Goal: Task Accomplishment & Management: Manage account settings

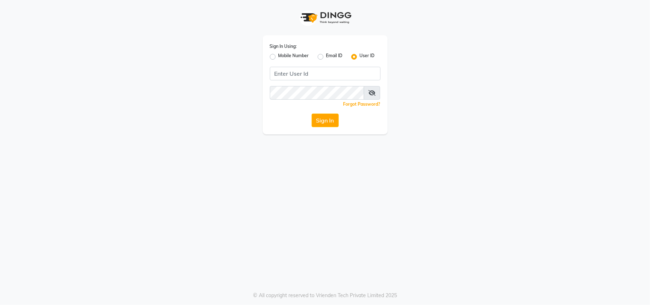
click at [278, 56] on label "Mobile Number" at bounding box center [293, 56] width 31 height 9
click at [278, 56] on input "Mobile Number" at bounding box center [280, 54] width 5 height 5
radio input "true"
radio input "false"
click at [317, 70] on input "Username" at bounding box center [337, 74] width 87 height 14
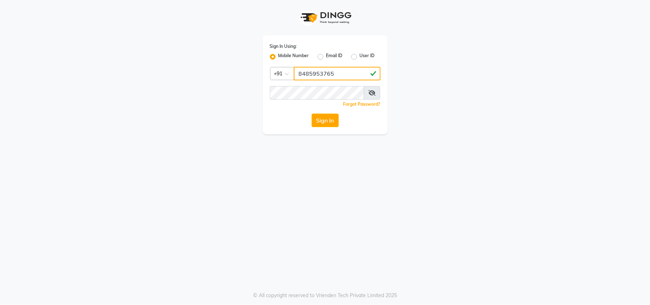
type input "8485953765"
click at [311, 113] on button "Sign In" at bounding box center [324, 120] width 27 height 14
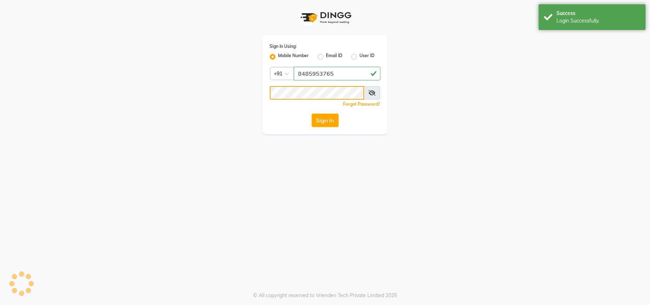
click at [311, 113] on button "Sign In" at bounding box center [324, 120] width 27 height 14
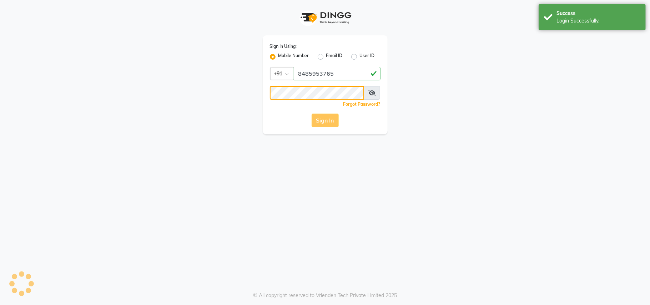
click at [311, 113] on button "Sign In" at bounding box center [324, 120] width 27 height 14
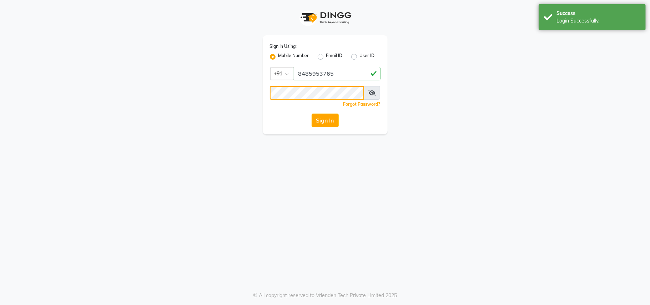
click at [311, 113] on button "Sign In" at bounding box center [324, 120] width 27 height 14
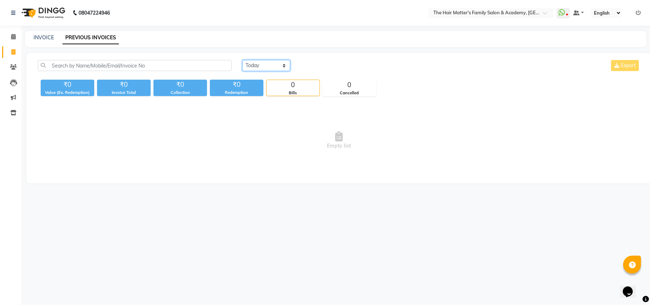
click at [269, 70] on select "[DATE] [DATE] Custom Range" at bounding box center [266, 65] width 48 height 11
click at [242, 60] on select "[DATE] [DATE] Custom Range" at bounding box center [266, 65] width 48 height 11
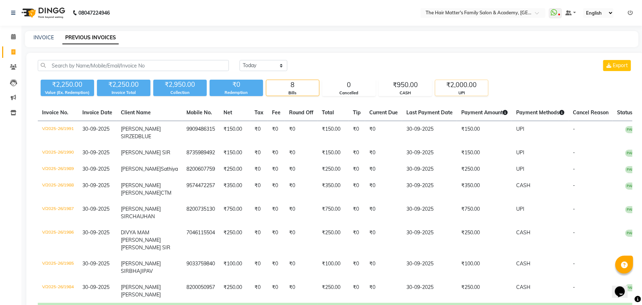
click at [487, 90] on div "UPI" at bounding box center [462, 93] width 53 height 6
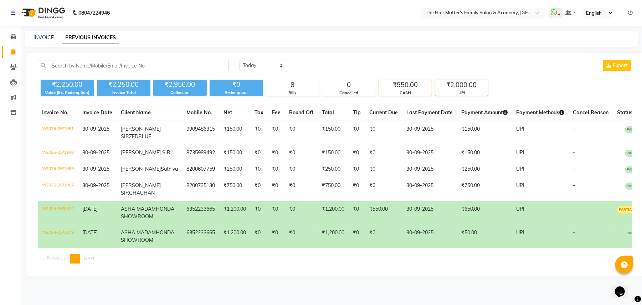
click at [421, 90] on div "CASH" at bounding box center [405, 93] width 53 height 6
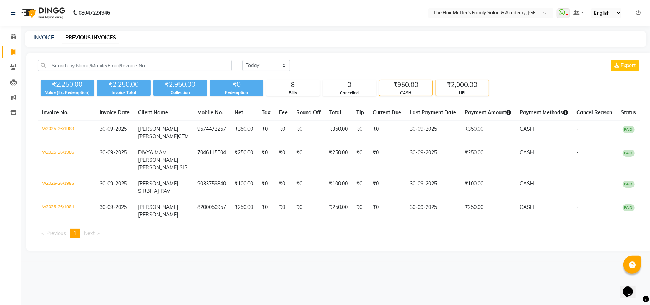
click at [454, 91] on div "UPI" at bounding box center [462, 93] width 53 height 6
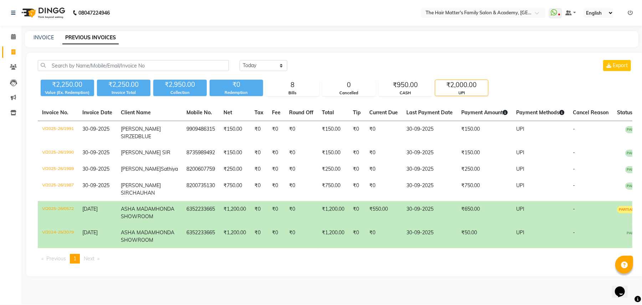
click at [391, 97] on div "[DATE] [DATE] Custom Range Export ₹2,250.00 Value (Ex. Redemption) ₹2,250.00 In…" at bounding box center [335, 164] width 618 height 223
click at [300, 87] on div "8" at bounding box center [292, 85] width 53 height 10
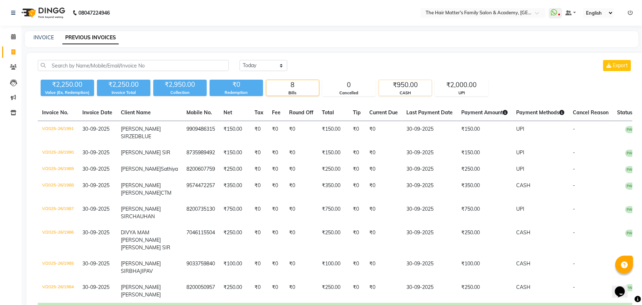
click at [392, 80] on div "₹950.00 CASH" at bounding box center [406, 88] width 54 height 16
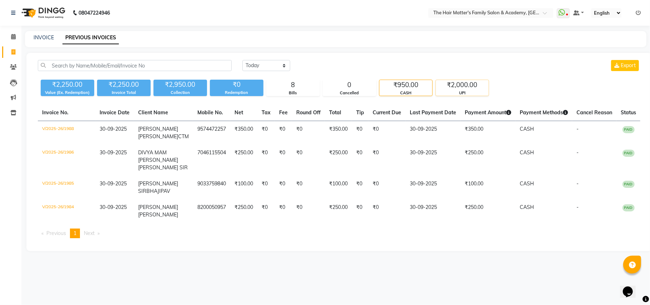
click at [459, 86] on div "₹2,000.00" at bounding box center [462, 85] width 53 height 10
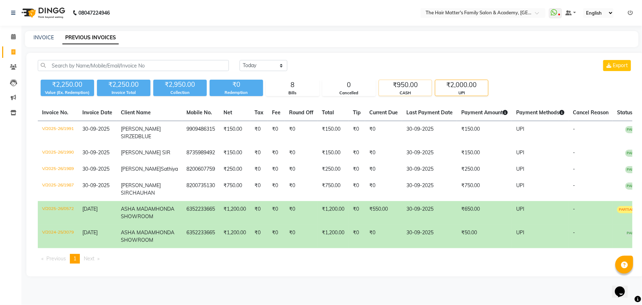
click at [398, 90] on div "CASH" at bounding box center [405, 93] width 53 height 6
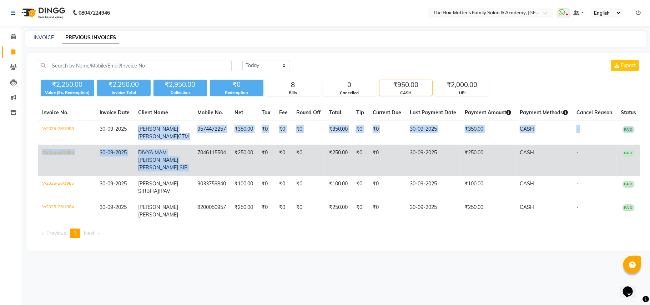
drag, startPoint x: 132, startPoint y: 132, endPoint x: 181, endPoint y: 148, distance: 51.8
click at [181, 148] on tbody "V/2025-26/1988 [DATE] [PERSON_NAME] [PERSON_NAME] CTM 9574472257 ₹350.00 ₹0 ₹0 …" at bounding box center [339, 172] width 602 height 102
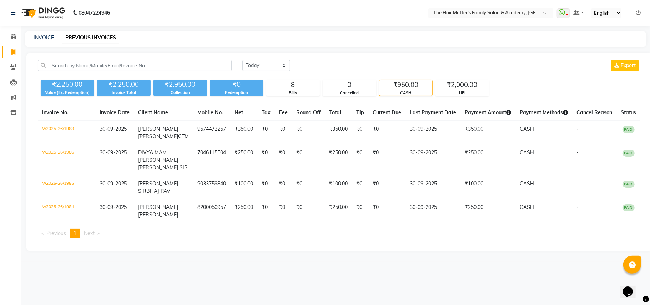
click at [562, 72] on div "[DATE] [DATE] Custom Range Export" at bounding box center [441, 68] width 408 height 17
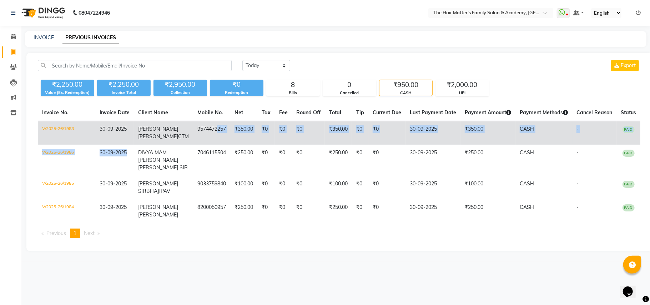
drag, startPoint x: 138, startPoint y: 158, endPoint x: 204, endPoint y: 138, distance: 69.4
click at [204, 138] on tbody "V/2025-26/1988 [DATE] [PERSON_NAME] [PERSON_NAME] CTM 9574472257 ₹350.00 ₹0 ₹0 …" at bounding box center [339, 172] width 602 height 102
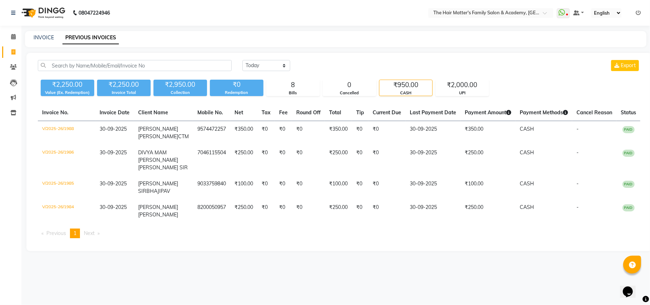
click at [540, 43] on div "INVOICE PREVIOUS INVOICES" at bounding box center [335, 39] width 621 height 16
click at [467, 86] on div "₹2,000.00" at bounding box center [462, 85] width 53 height 10
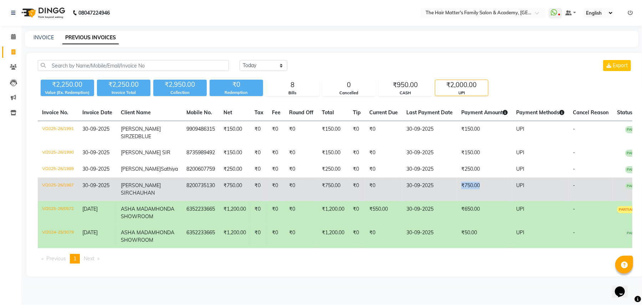
drag, startPoint x: 435, startPoint y: 210, endPoint x: 474, endPoint y: 210, distance: 38.5
click at [474, 201] on tr "V/2025-26/1987 [DATE] [PERSON_NAME] [PERSON_NAME] 8200735130 ₹750.00 ₹0 ₹0 ₹0 ₹…" at bounding box center [344, 189] width 612 height 24
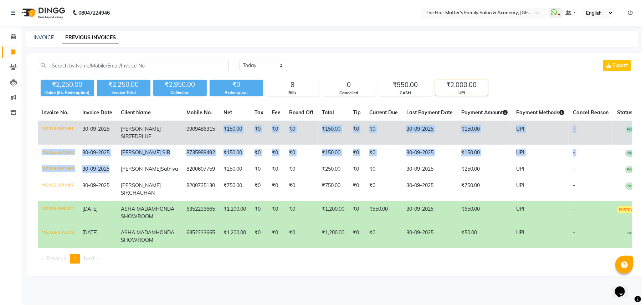
drag, startPoint x: 120, startPoint y: 189, endPoint x: 197, endPoint y: 138, distance: 92.6
click at [197, 138] on tbody "V/2025-26/1991 [DATE] [PERSON_NAME] SIR ZEDBLUE 9909486315 ₹150.00 ₹0 ₹0 ₹0 ₹15…" at bounding box center [344, 184] width 612 height 127
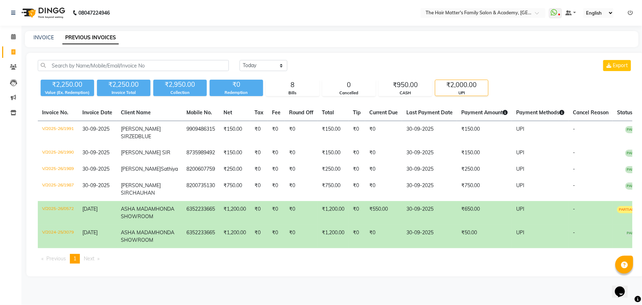
click at [372, 48] on main "INVOICE PREVIOUS INVOICES [DATE] [DATE] Custom Range Export ₹2,250.00 Value (Ex…" at bounding box center [331, 159] width 621 height 256
click at [293, 82] on div "8" at bounding box center [292, 85] width 53 height 10
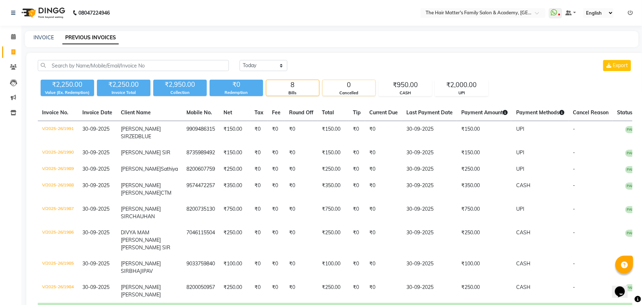
click at [362, 92] on div "Cancelled" at bounding box center [349, 93] width 53 height 6
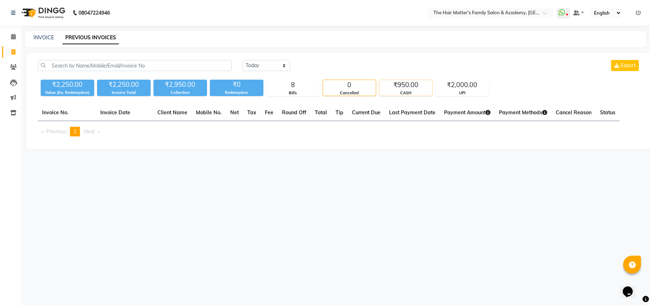
click at [400, 86] on div "₹950.00" at bounding box center [405, 85] width 53 height 10
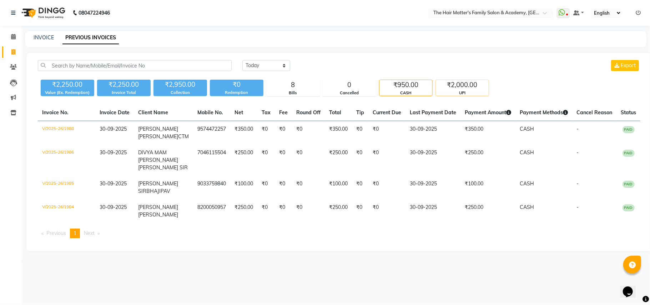
click at [456, 94] on div "UPI" at bounding box center [462, 93] width 53 height 6
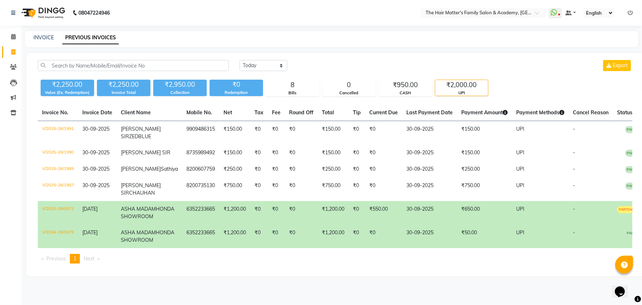
click at [413, 98] on div "[DATE] [DATE] Custom Range Export ₹2,250.00 Value (Ex. Redemption) ₹2,250.00 In…" at bounding box center [335, 164] width 618 height 223
drag, startPoint x: 349, startPoint y: 91, endPoint x: 320, endPoint y: 91, distance: 28.9
click at [349, 91] on div "Cancelled" at bounding box center [349, 93] width 53 height 6
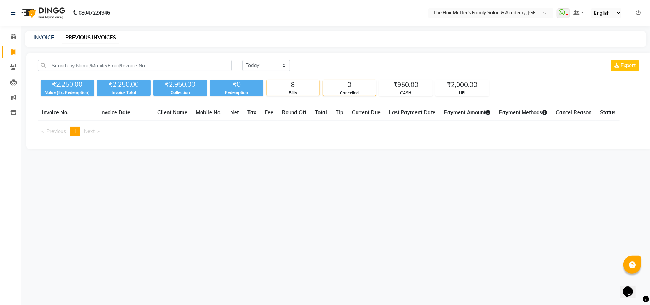
click at [316, 91] on div "Bills" at bounding box center [292, 93] width 53 height 6
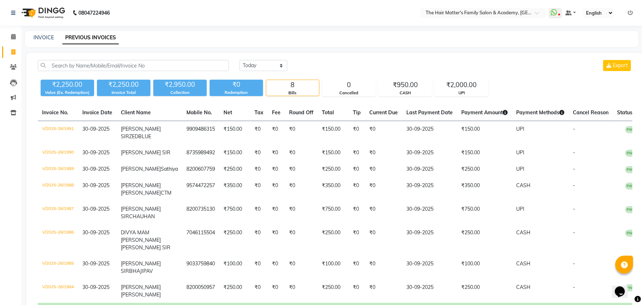
click at [310, 92] on div "Bills" at bounding box center [292, 93] width 53 height 6
click at [283, 68] on select "[DATE] [DATE] Custom Range" at bounding box center [264, 65] width 48 height 11
select select "[DATE]"
click at [240, 60] on select "[DATE] [DATE] Custom Range" at bounding box center [264, 65] width 48 height 11
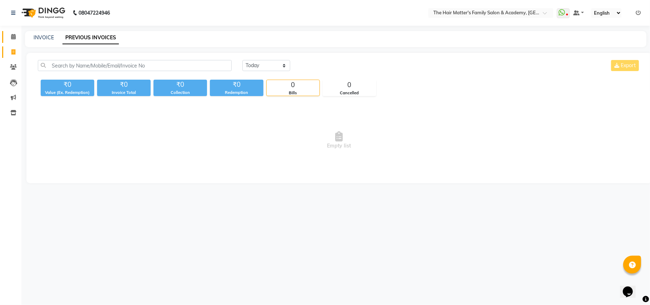
click at [5, 36] on link "Calendar" at bounding box center [10, 37] width 17 height 12
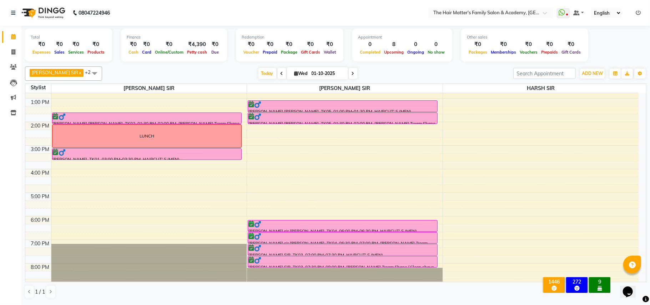
scroll to position [193, 0]
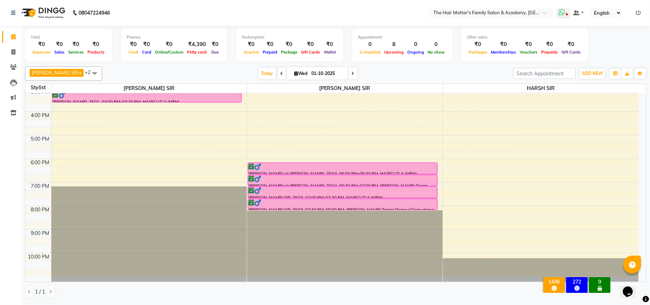
click at [564, 13] on icon at bounding box center [561, 12] width 6 height 7
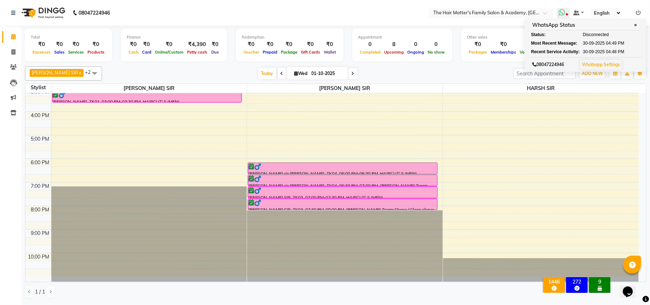
click at [564, 13] on icon at bounding box center [561, 12] width 6 height 7
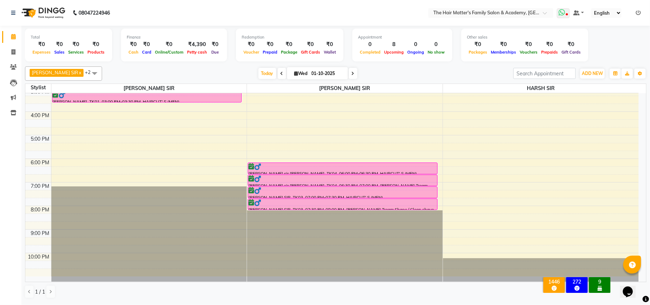
click at [564, 13] on icon at bounding box center [561, 12] width 6 height 7
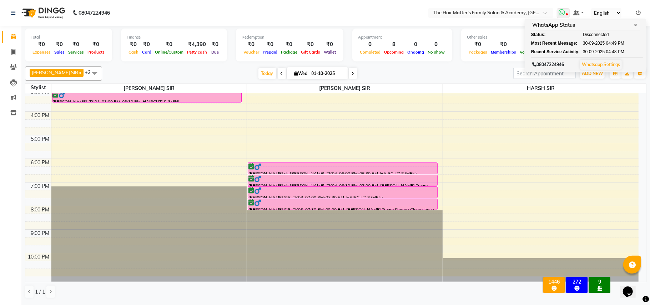
click at [559, 19] on div "WhatsApp Status ✕ Status: Disconnected Most Recent Message: [DATE] 04:49 PM Rec…" at bounding box center [584, 45] width 121 height 53
click at [564, 16] on span at bounding box center [562, 13] width 13 height 10
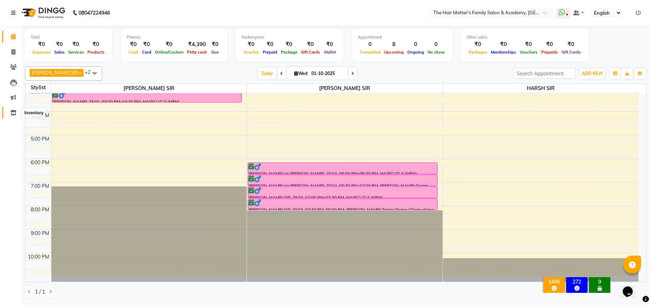
click at [13, 112] on icon at bounding box center [13, 112] width 6 height 5
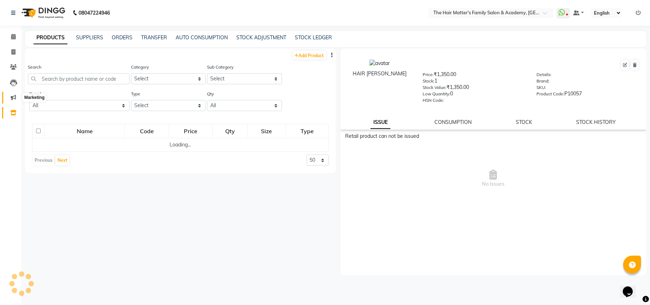
click at [16, 98] on span at bounding box center [13, 97] width 12 height 8
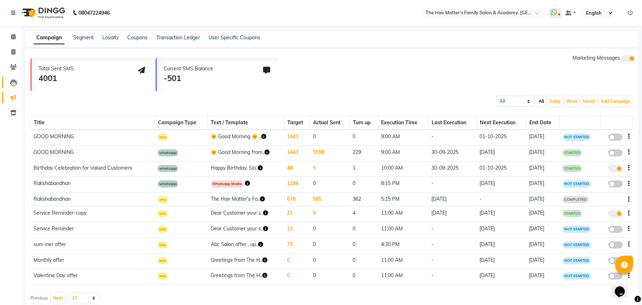
click at [5, 79] on link "Leads" at bounding box center [10, 83] width 17 height 12
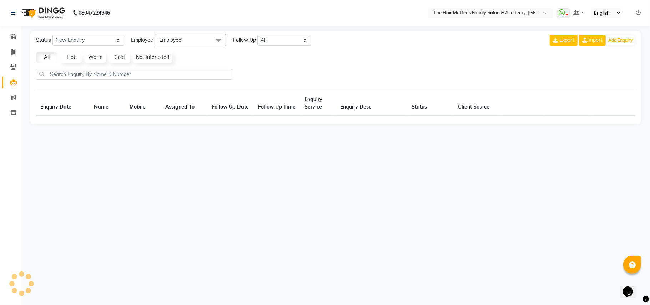
select select "10"
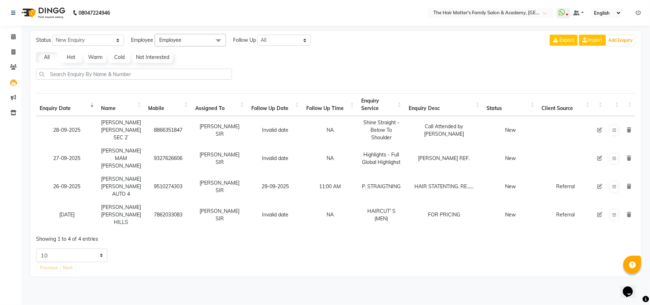
click at [6, 58] on li "Invoice" at bounding box center [10, 52] width 21 height 15
click at [7, 70] on span at bounding box center [13, 67] width 12 height 8
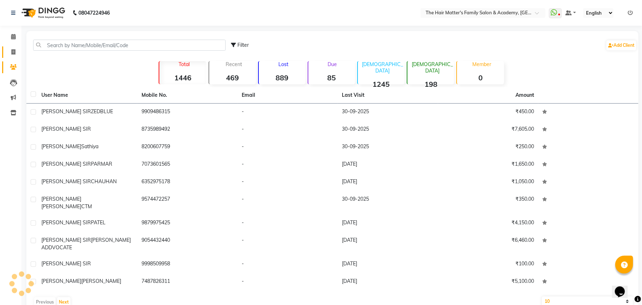
click at [5, 56] on link "Invoice" at bounding box center [10, 52] width 17 height 12
select select "service"
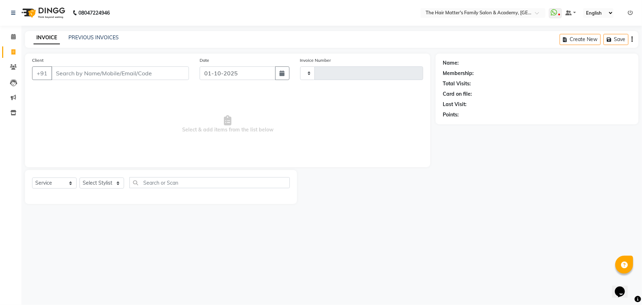
type input "1992"
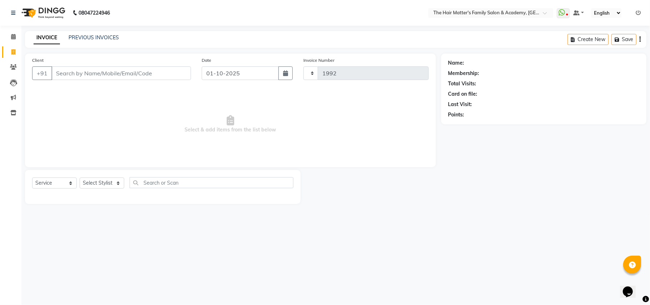
select select "5980"
click at [14, 31] on link "Calendar" at bounding box center [10, 37] width 17 height 12
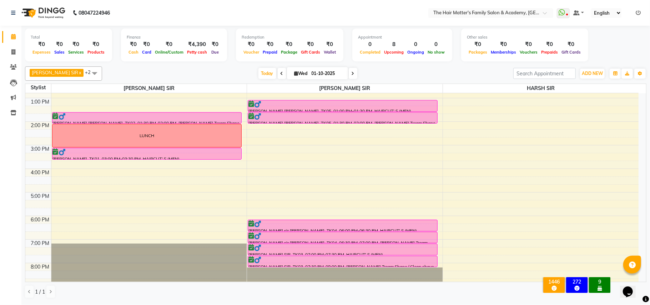
scroll to position [158, 0]
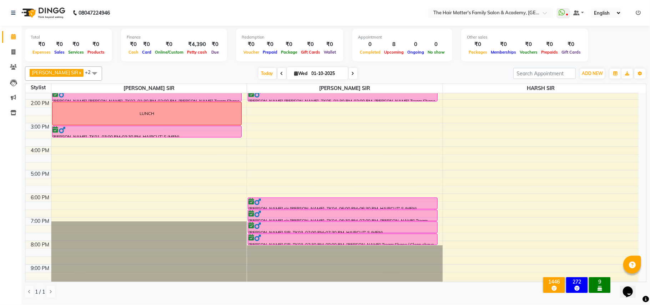
click at [351, 73] on icon at bounding box center [352, 73] width 3 height 4
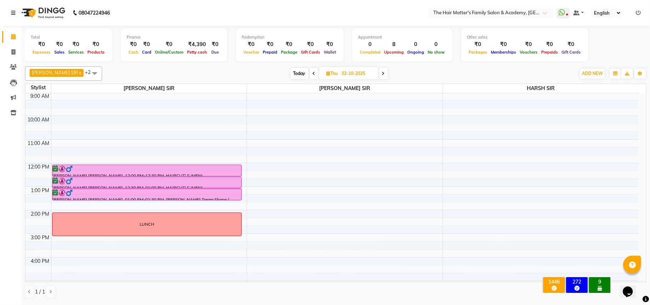
click at [382, 73] on icon at bounding box center [383, 73] width 3 height 4
type input "03-10-2025"
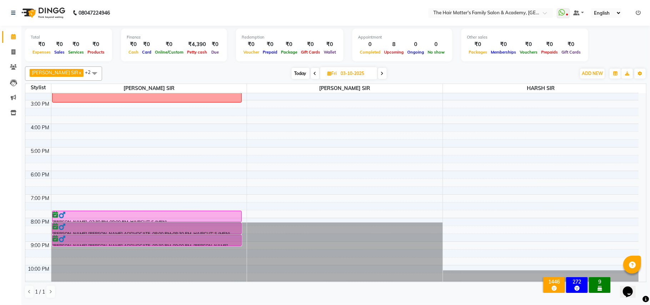
scroll to position [193, 0]
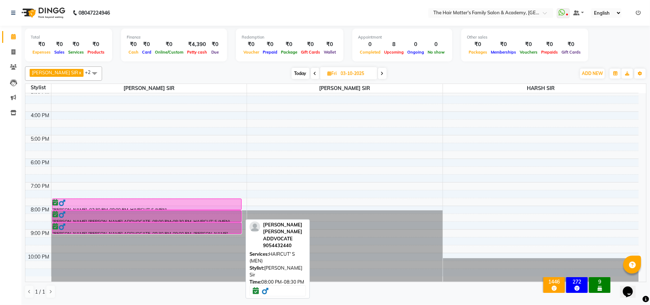
click at [95, 211] on div at bounding box center [147, 214] width 188 height 7
select select "6"
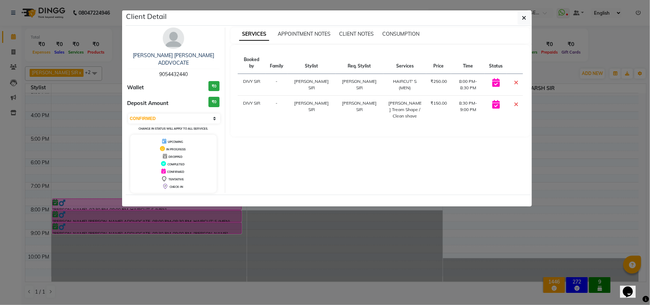
click at [189, 245] on ngb-modal-window "Client Detail [PERSON_NAME] [PERSON_NAME] ADDVOCATE 9054432440 Wallet ₹0 Deposi…" at bounding box center [325, 152] width 650 height 305
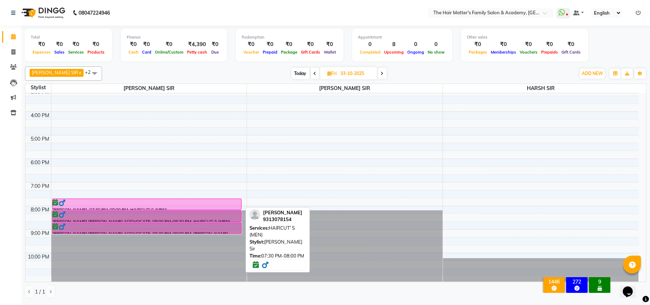
click at [162, 208] on div "[PERSON_NAME], 07:30 PM-08:00 PM, HAIRCUT' S (MEN)" at bounding box center [146, 204] width 189 height 11
select select "6"
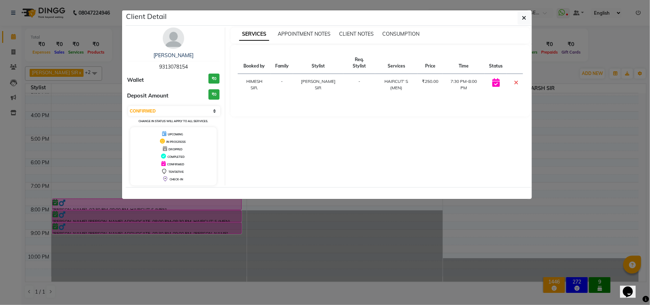
click at [166, 227] on ngb-modal-window "Client Detail [PERSON_NAME] 9313078154 Wallet ₹0 Deposit Amount ₹0 Select CONFI…" at bounding box center [325, 152] width 650 height 305
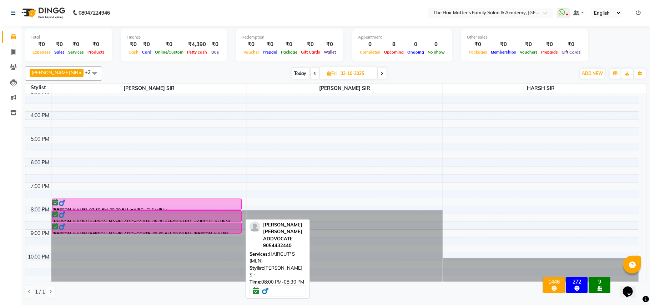
click at [154, 219] on div "[PERSON_NAME] [PERSON_NAME] ADDVOCATE, 08:00 PM-08:30 PM, HAIRCUT' S (MEN)" at bounding box center [146, 215] width 189 height 11
select select "6"
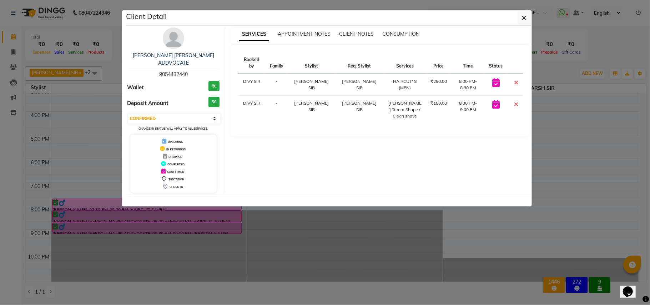
click at [156, 221] on ngb-modal-window "Client Detail [PERSON_NAME] [PERSON_NAME] ADDVOCATE 9054432440 Wallet ₹0 Deposi…" at bounding box center [325, 152] width 650 height 305
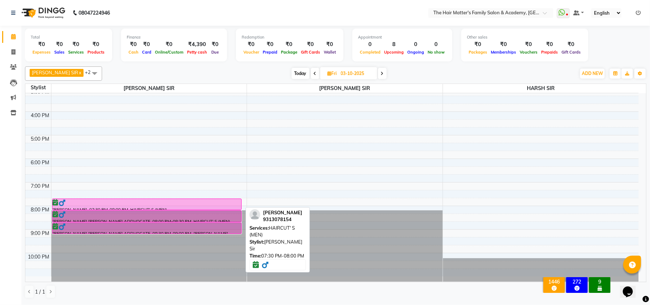
click at [153, 206] on div "[PERSON_NAME], 07:30 PM-08:00 PM, HAIRCUT' S (MEN)" at bounding box center [146, 204] width 189 height 11
select select "6"
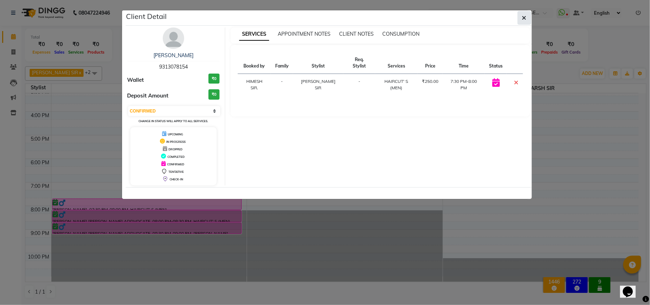
click at [526, 13] on button "button" at bounding box center [524, 18] width 14 height 14
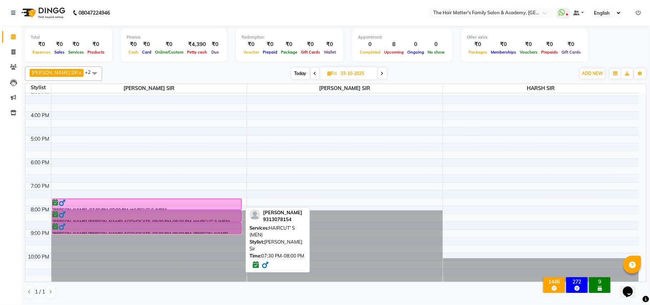
click at [121, 206] on div at bounding box center [147, 202] width 188 height 7
select select "6"
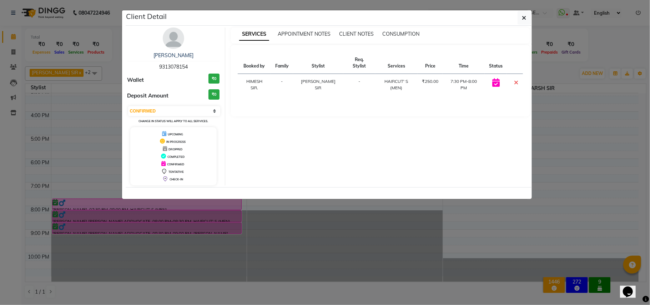
click at [126, 215] on ngb-modal-window "Client Detail [PERSON_NAME] 9313078154 Wallet ₹0 Deposit Amount ₹0 Select CONFI…" at bounding box center [325, 152] width 650 height 305
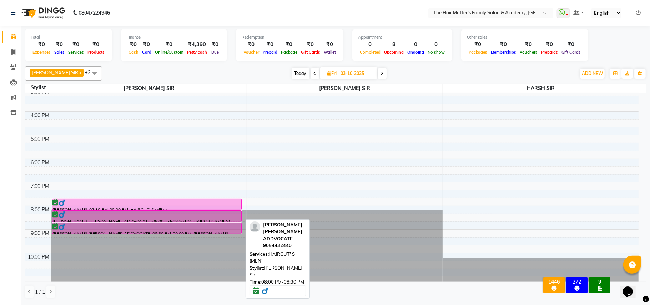
click at [123, 216] on div at bounding box center [147, 214] width 188 height 7
select select "6"
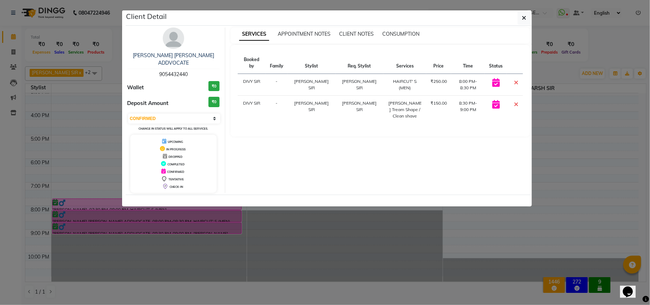
click at [123, 233] on ngb-modal-window "Client Detail [PERSON_NAME] [PERSON_NAME] ADDVOCATE 9054432440 Wallet ₹0 Deposi…" at bounding box center [325, 152] width 650 height 305
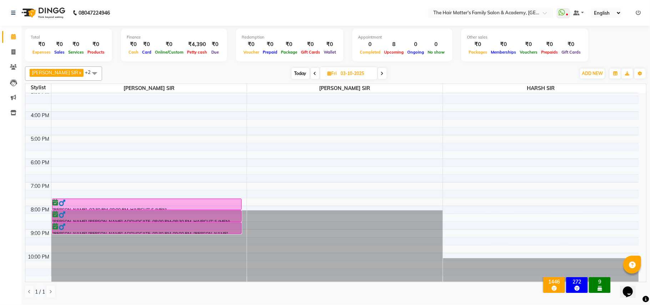
click at [123, 233] on link "[PERSON_NAME] [PERSON_NAME] ADDVOCATE, 08:30 PM-09:00 PM, [PERSON_NAME] Tream S…" at bounding box center [147, 227] width 190 height 11
select select "6"
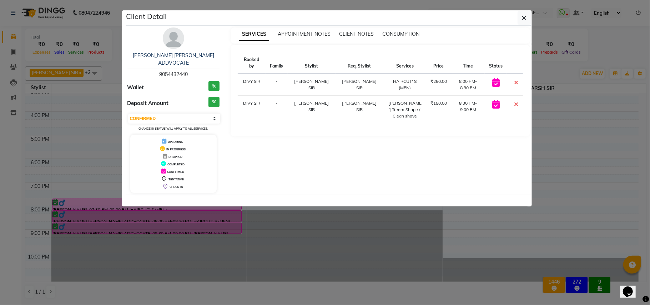
click at [124, 233] on ngb-modal-window "Client Detail [PERSON_NAME] [PERSON_NAME] ADDVOCATE 9054432440 Wallet ₹0 Deposi…" at bounding box center [325, 152] width 650 height 305
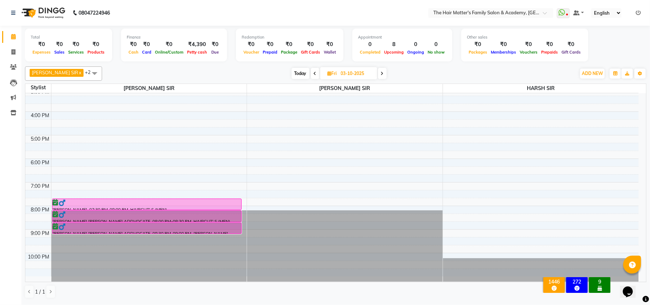
click at [293, 72] on span "Today" at bounding box center [300, 73] width 18 height 11
type input "01-10-2025"
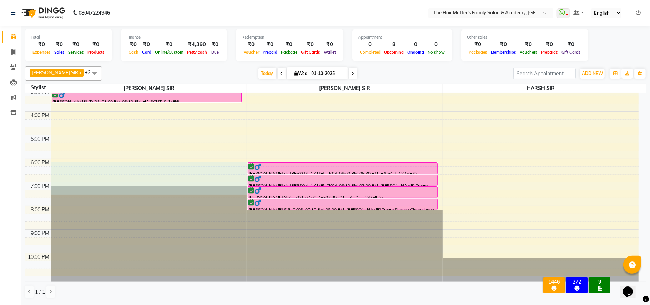
drag, startPoint x: 61, startPoint y: 189, endPoint x: 121, endPoint y: 170, distance: 62.7
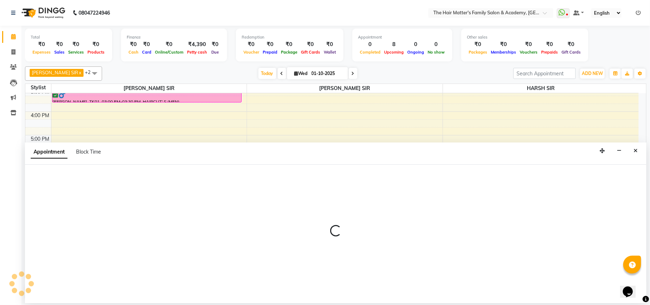
select select "42572"
select select "tentative"
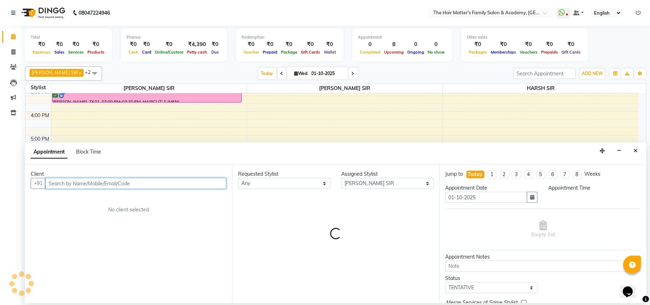
select select "1080"
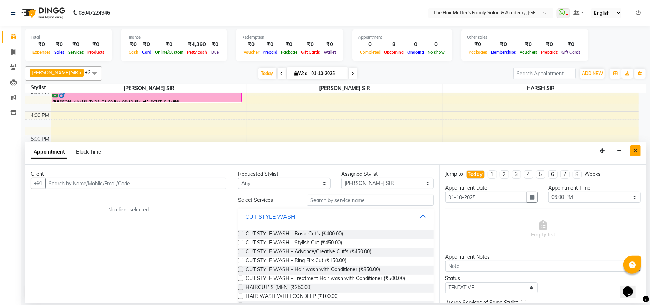
click at [631, 153] on button "Close" at bounding box center [635, 150] width 10 height 11
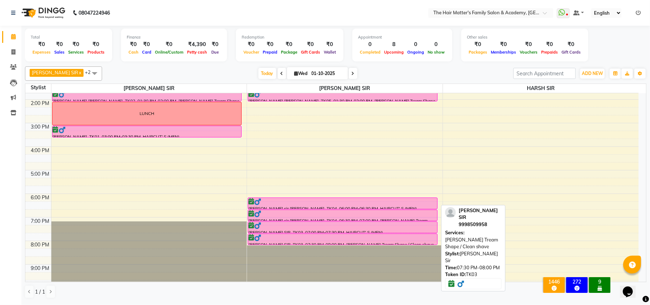
scroll to position [0, 0]
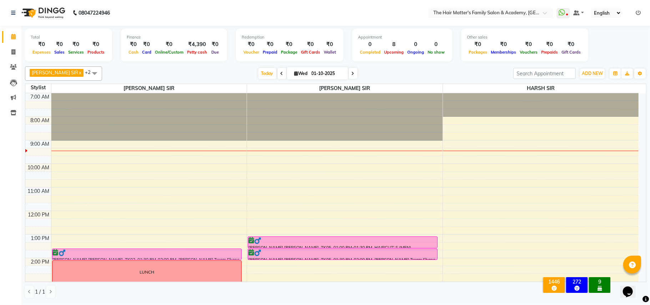
click at [570, 8] on ul "WhatsApp Status ✕ Status: Disconnected Most Recent Message: [DATE] 04:49 PM Rec…" at bounding box center [599, 13] width 87 height 10
click at [552, 13] on div at bounding box center [490, 13] width 125 height 7
click at [557, 13] on span at bounding box center [562, 13] width 13 height 10
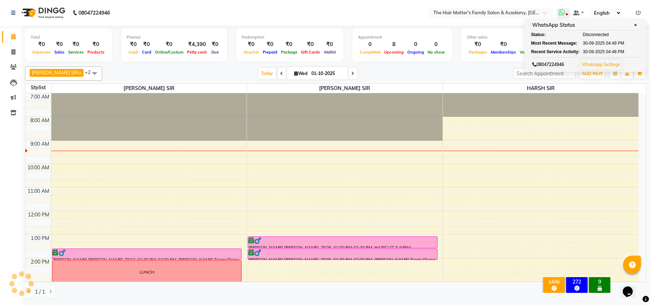
click at [557, 13] on span at bounding box center [562, 13] width 13 height 10
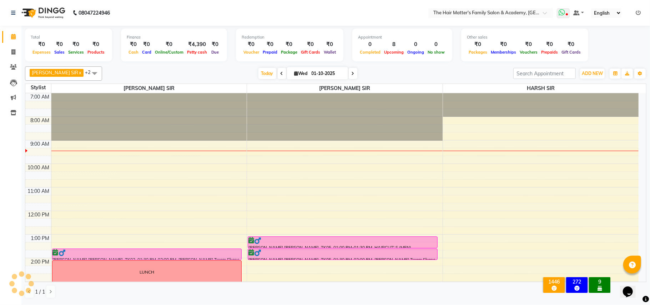
click at [557, 13] on span at bounding box center [562, 13] width 13 height 10
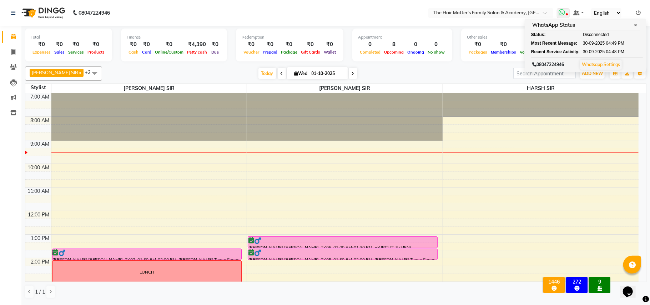
click at [567, 15] on span at bounding box center [562, 13] width 13 height 10
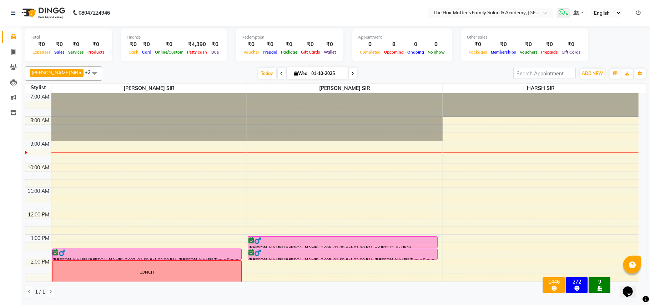
click at [567, 15] on span at bounding box center [562, 13] width 13 height 10
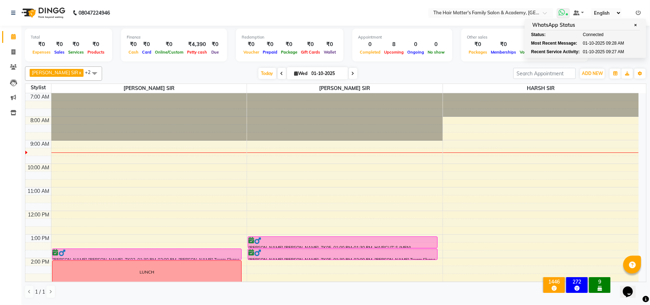
click at [567, 15] on span at bounding box center [562, 13] width 13 height 10
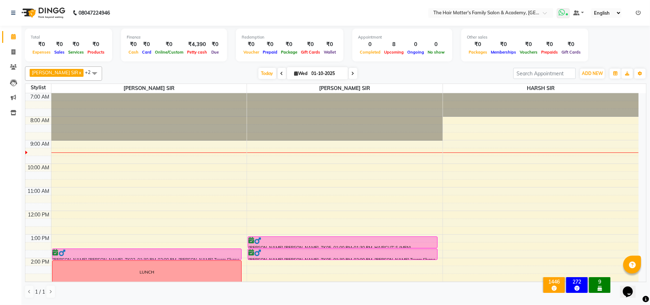
click at [567, 16] on icon at bounding box center [567, 15] width 2 height 4
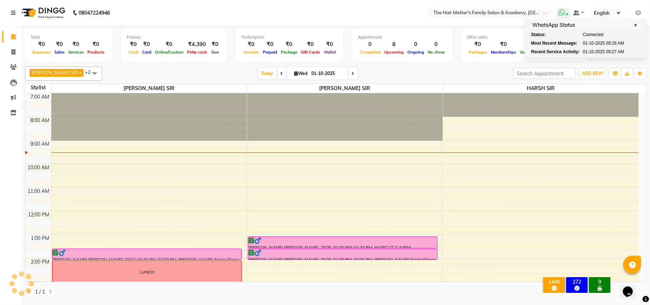
click at [567, 15] on icon at bounding box center [567, 15] width 2 height 4
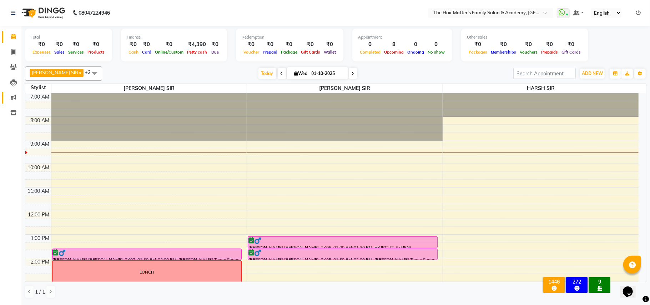
click at [12, 93] on link "Marketing" at bounding box center [10, 98] width 17 height 12
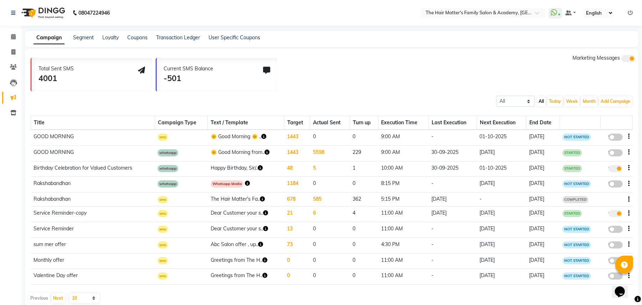
click at [631, 152] on td "false" at bounding box center [617, 153] width 32 height 16
click at [630, 152] on icon "button" at bounding box center [629, 152] width 1 height 0
click at [614, 157] on div "Delete" at bounding box center [610, 156] width 22 height 9
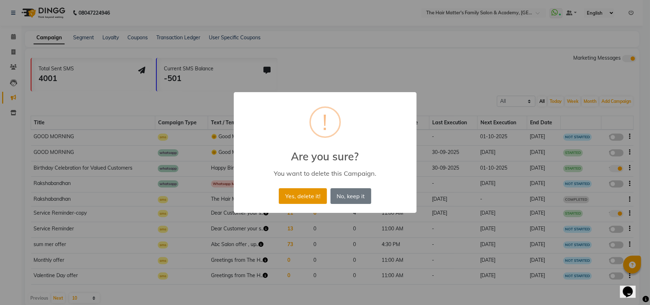
click at [302, 197] on button "Yes, delete it!" at bounding box center [303, 196] width 48 height 16
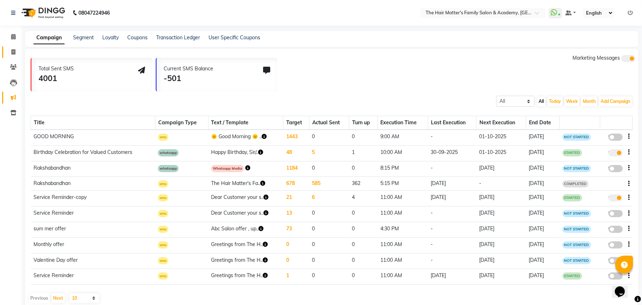
click at [16, 56] on link "Invoice" at bounding box center [10, 52] width 17 height 12
select select "5980"
select select "service"
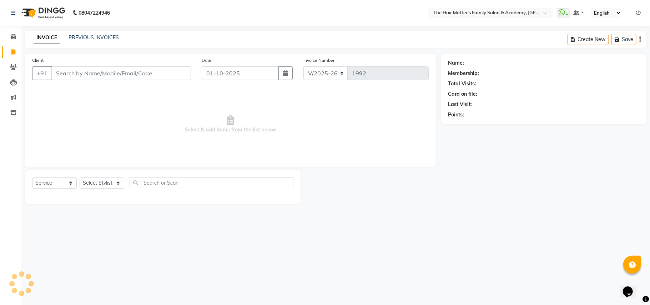
click at [76, 70] on input "Client" at bounding box center [120, 73] width 139 height 14
click at [81, 76] on input "6351 211 023" at bounding box center [102, 73] width 103 height 14
type input "6351211023"
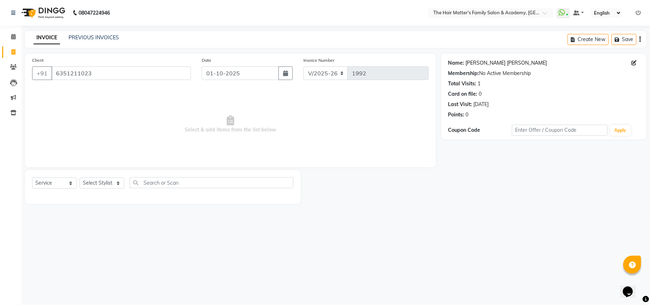
click at [498, 63] on link "[PERSON_NAME] [PERSON_NAME]" at bounding box center [506, 62] width 81 height 7
click at [561, 10] on icon at bounding box center [561, 12] width 6 height 7
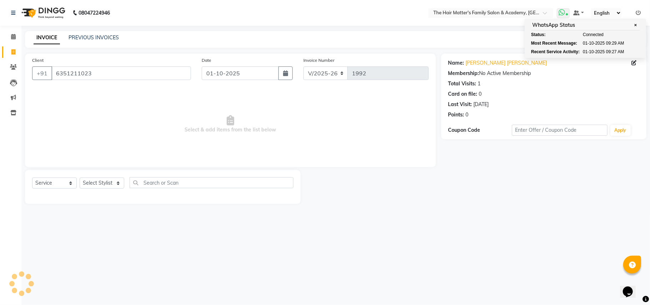
click at [563, 12] on icon at bounding box center [561, 12] width 6 height 7
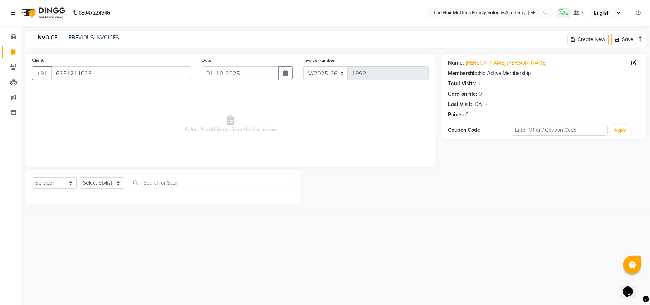
click at [565, 17] on span at bounding box center [562, 13] width 13 height 10
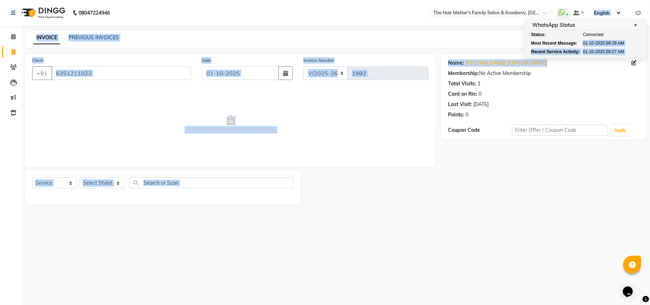
drag, startPoint x: 581, startPoint y: 43, endPoint x: 612, endPoint y: 59, distance: 34.9
click at [612, 59] on app-home "08047224946 Select Location × The Hair Matter's Family Salon & Academy, S.p Rin…" at bounding box center [325, 107] width 650 height 214
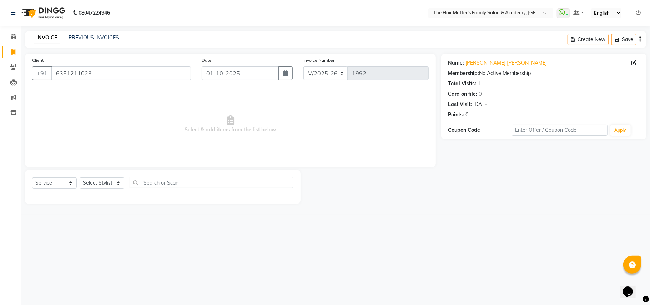
click at [591, 97] on div "Card on file: 0" at bounding box center [543, 93] width 191 height 7
click at [564, 14] on icon at bounding box center [561, 12] width 6 height 7
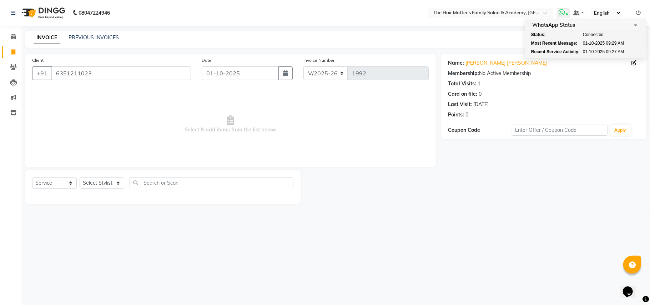
click at [586, 51] on span "01-10-2025" at bounding box center [594, 52] width 22 height 6
click at [7, 31] on link "Calendar" at bounding box center [10, 37] width 17 height 12
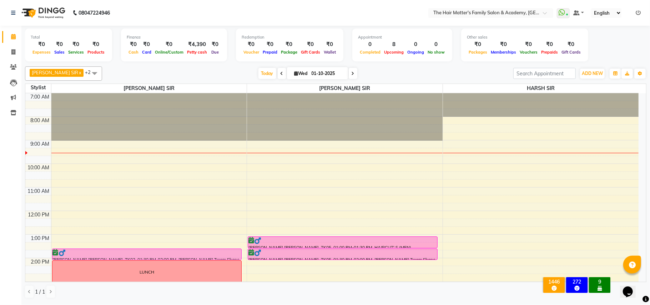
click at [636, 12] on icon at bounding box center [637, 12] width 5 height 5
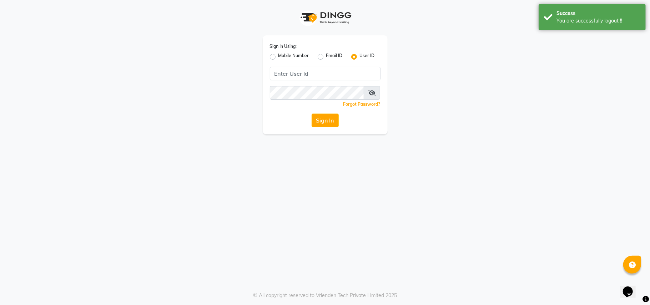
click at [278, 55] on label "Mobile Number" at bounding box center [293, 56] width 31 height 9
click at [278, 55] on input "Mobile Number" at bounding box center [280, 54] width 5 height 5
radio input "true"
radio input "false"
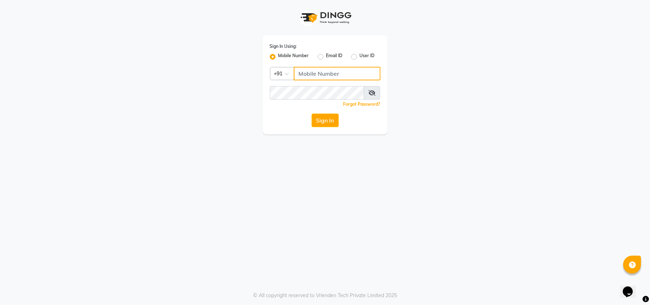
click at [335, 79] on input "Username" at bounding box center [337, 74] width 87 height 14
paste input "9375861026"
type input "9375861026"
click at [324, 117] on button "Sign In" at bounding box center [324, 120] width 27 height 14
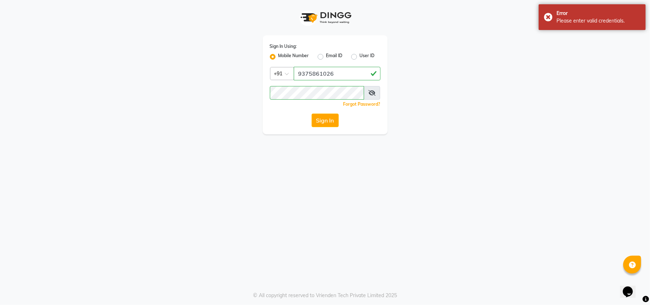
click at [373, 92] on icon at bounding box center [371, 93] width 7 height 6
click at [324, 121] on button "Sign In" at bounding box center [324, 120] width 27 height 14
click at [325, 121] on button "Sign In" at bounding box center [324, 120] width 27 height 14
click at [326, 121] on button "Sign In" at bounding box center [324, 120] width 27 height 14
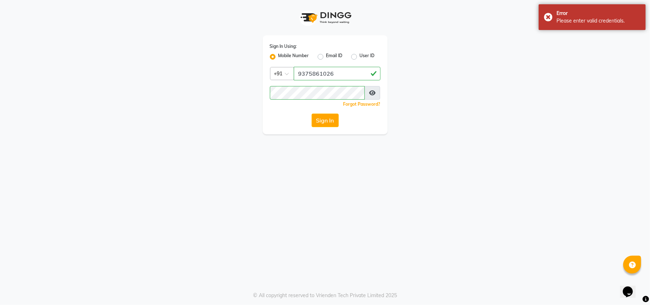
click at [326, 121] on button "Sign In" at bounding box center [324, 120] width 27 height 14
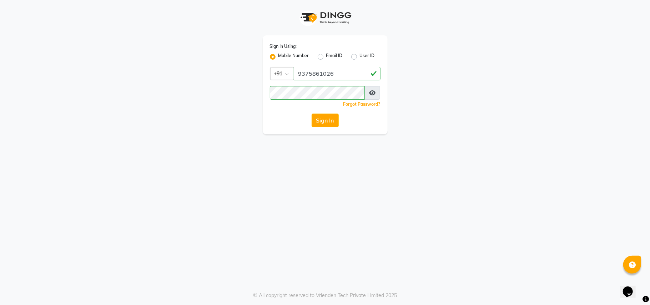
click at [370, 89] on span at bounding box center [372, 93] width 16 height 14
click at [371, 92] on icon at bounding box center [372, 93] width 6 height 6
click at [372, 95] on icon at bounding box center [371, 93] width 7 height 6
click at [334, 75] on input "9375861026" at bounding box center [337, 74] width 87 height 14
click at [323, 122] on button "Sign In" at bounding box center [324, 120] width 27 height 14
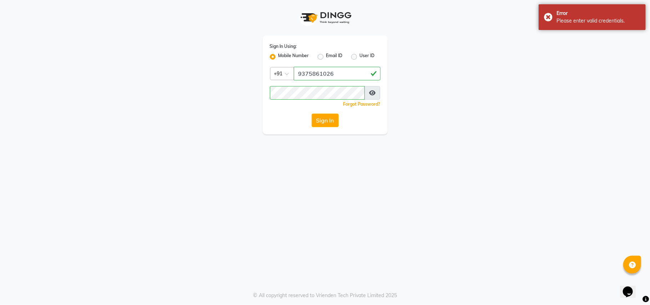
click at [372, 93] on icon at bounding box center [372, 93] width 6 height 6
click at [377, 98] on span at bounding box center [371, 93] width 16 height 14
click at [370, 91] on icon at bounding box center [371, 93] width 7 height 6
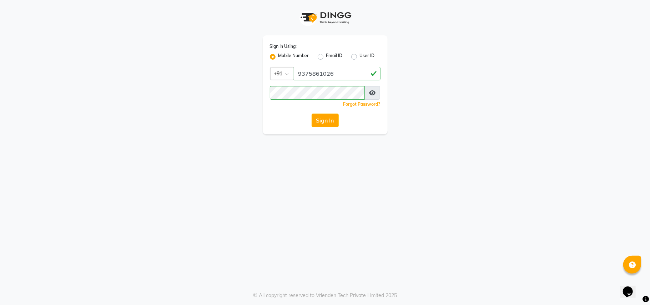
click at [330, 123] on button "Sign In" at bounding box center [324, 120] width 27 height 14
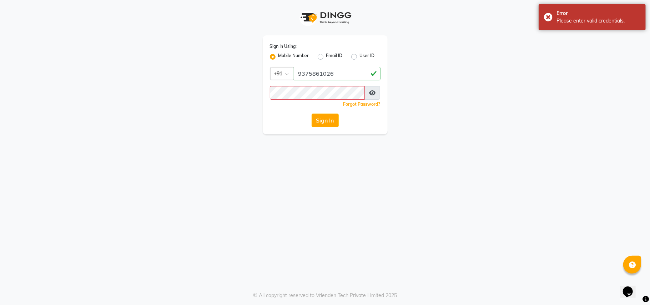
click at [342, 55] on label "Email ID" at bounding box center [334, 56] width 16 height 9
click at [331, 55] on input "Email ID" at bounding box center [328, 54] width 5 height 5
radio input "true"
radio input "false"
click at [342, 64] on div "Sign In Using: Mobile Number Email ID User ID Remember me Forgot Password? Sign…" at bounding box center [325, 84] width 125 height 99
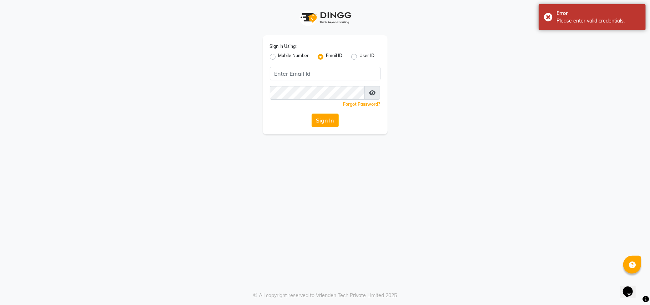
drag, startPoint x: 342, startPoint y: 66, endPoint x: 340, endPoint y: 73, distance: 7.0
click at [342, 66] on div "Sign In Using: Mobile Number Email ID User ID Remember me Forgot Password? Sign…" at bounding box center [325, 84] width 125 height 99
click at [339, 76] on input "Username" at bounding box center [325, 74] width 111 height 14
click at [278, 57] on label "Mobile Number" at bounding box center [293, 56] width 31 height 9
click at [278, 57] on input "Mobile Number" at bounding box center [280, 54] width 5 height 5
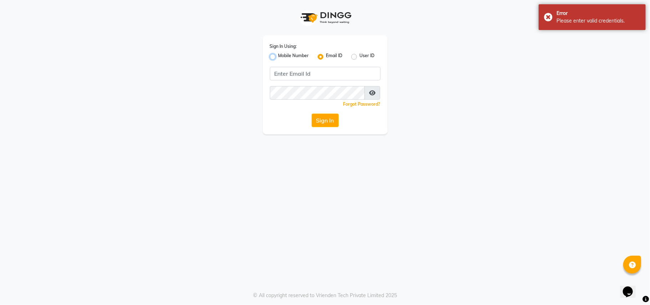
radio input "true"
radio input "false"
drag, startPoint x: 350, startPoint y: 58, endPoint x: 356, endPoint y: 57, distance: 6.4
click at [354, 58] on div "Mobile Number Email ID User ID" at bounding box center [325, 56] width 111 height 9
click at [358, 56] on div "User ID" at bounding box center [363, 56] width 24 height 9
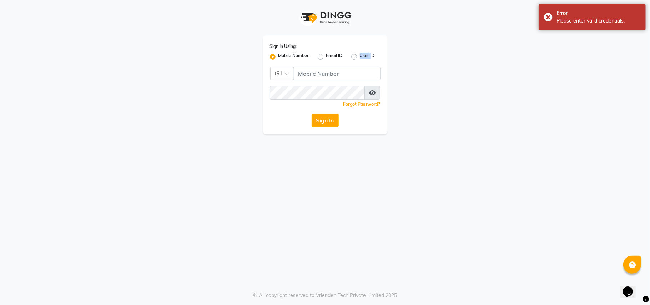
click at [357, 56] on div "User ID" at bounding box center [363, 56] width 24 height 9
click at [360, 55] on label "User ID" at bounding box center [367, 56] width 15 height 9
click at [360, 55] on input "User ID" at bounding box center [362, 54] width 5 height 5
radio input "true"
radio input "false"
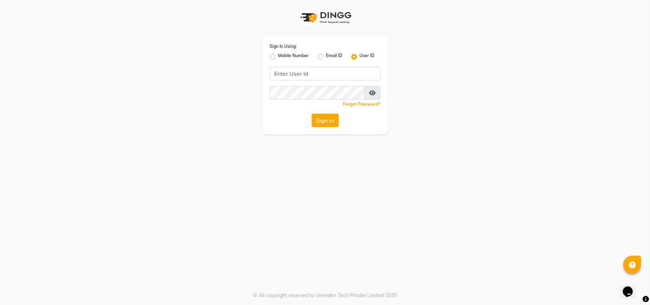
click at [326, 55] on label "Email ID" at bounding box center [334, 56] width 16 height 9
click at [326, 55] on input "Email ID" at bounding box center [328, 54] width 5 height 5
radio input "true"
radio input "false"
click at [273, 53] on div "Mobile Number" at bounding box center [289, 56] width 39 height 9
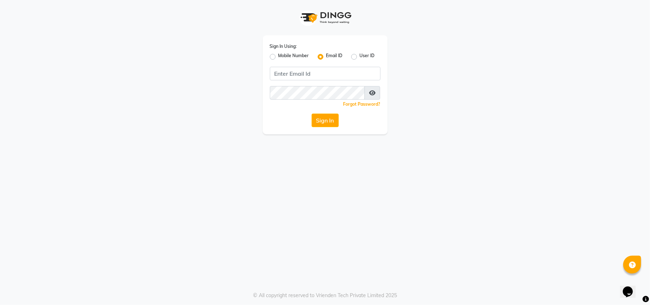
click at [276, 59] on div "Mobile Number" at bounding box center [289, 56] width 39 height 9
click at [278, 57] on label "Mobile Number" at bounding box center [293, 56] width 31 height 9
click at [278, 57] on input "Mobile Number" at bounding box center [280, 54] width 5 height 5
radio input "true"
click at [310, 73] on input "Username" at bounding box center [337, 74] width 87 height 14
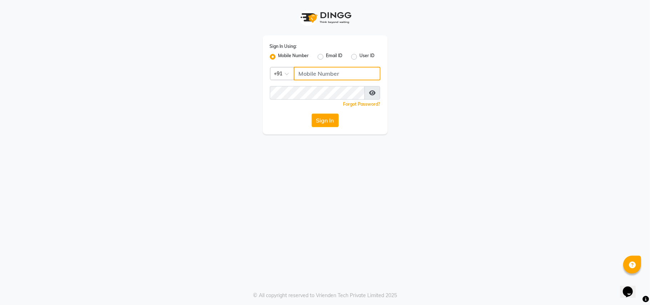
click at [310, 73] on input "Username" at bounding box center [337, 74] width 87 height 14
click at [321, 62] on div "Sign In Using: Mobile Number Email ID User ID Country Code × +91 Remember me Fo…" at bounding box center [325, 84] width 125 height 99
click at [326, 59] on label "Email ID" at bounding box center [334, 56] width 16 height 9
click at [326, 57] on input "Email ID" at bounding box center [328, 54] width 5 height 5
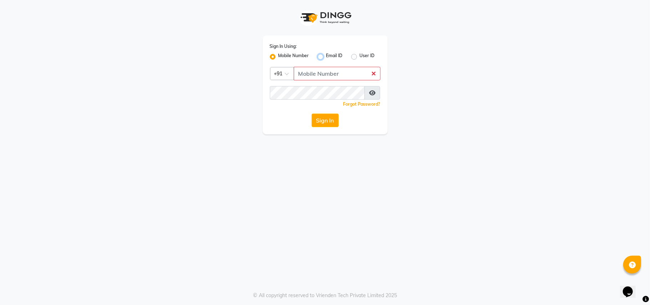
radio input "true"
click at [278, 54] on label "Mobile Number" at bounding box center [293, 56] width 31 height 9
click at [278, 54] on input "Mobile Number" at bounding box center [280, 54] width 5 height 5
radio input "true"
click at [320, 59] on div "Email ID" at bounding box center [329, 56] width 25 height 9
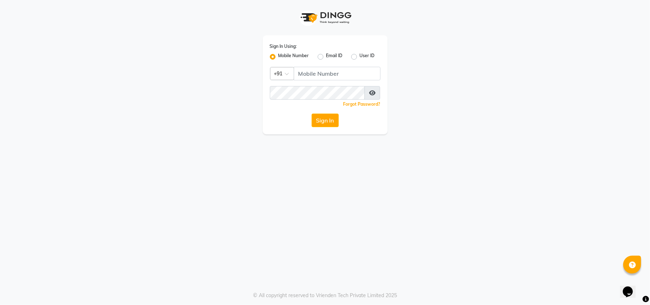
click at [326, 55] on label "Email ID" at bounding box center [334, 56] width 16 height 9
click at [326, 55] on input "Email ID" at bounding box center [328, 54] width 5 height 5
radio input "true"
click at [269, 57] on div "Sign In Using: Mobile Number Email ID User ID Remember me Forgot Password? Sign…" at bounding box center [325, 84] width 125 height 99
click at [278, 56] on label "Mobile Number" at bounding box center [293, 56] width 31 height 9
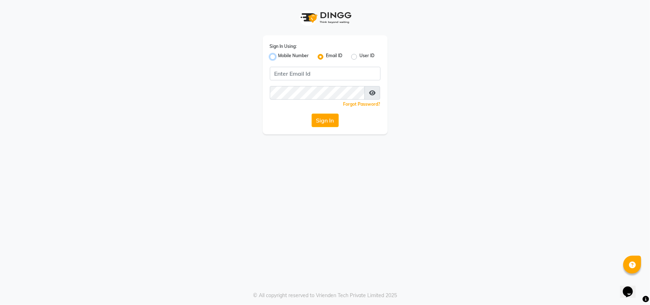
click at [278, 56] on input "Mobile Number" at bounding box center [280, 54] width 5 height 5
radio input "true"
radio input "false"
click at [304, 76] on input "Username" at bounding box center [337, 74] width 87 height 14
paste input "9375861026"
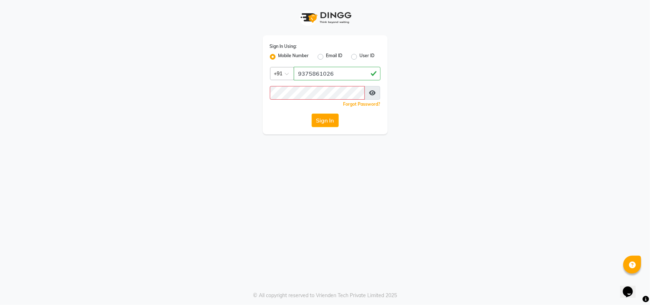
click at [302, 85] on div "Sign In Using: Mobile Number Email ID User ID Country Code × [PHONE_NUMBER] Rem…" at bounding box center [325, 84] width 125 height 99
click at [136, 72] on div "Sign In Using: Mobile Number Email ID User ID Country Code × [PHONE_NUMBER] Rem…" at bounding box center [325, 67] width 407 height 134
click at [346, 70] on input "9375861026" at bounding box center [337, 74] width 87 height 14
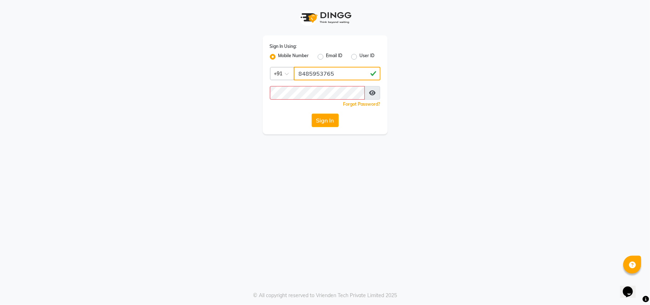
type input "8485953765"
click at [326, 119] on button "Sign In" at bounding box center [324, 120] width 27 height 14
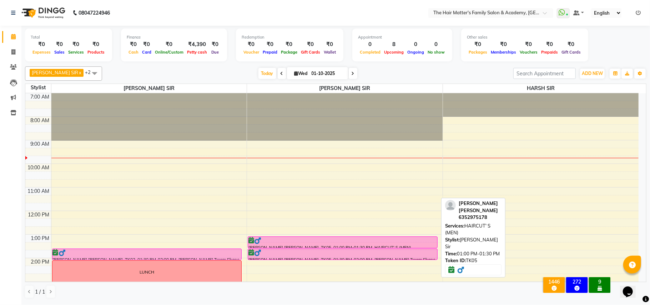
click at [261, 244] on div at bounding box center [342, 240] width 188 height 7
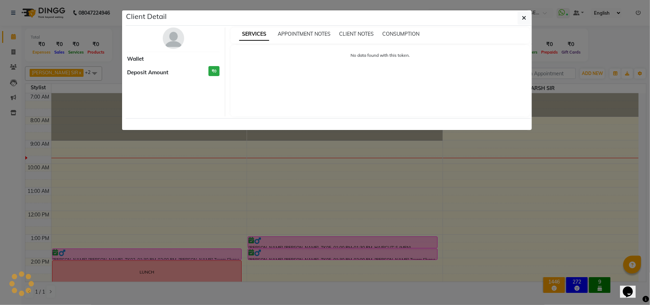
select select "6"
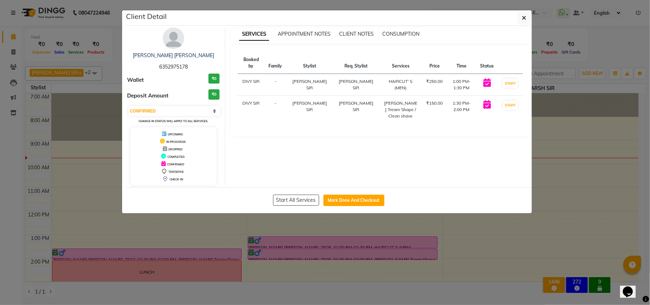
click at [263, 253] on ngb-modal-window "Client Detail [PERSON_NAME] [PERSON_NAME] 6352975178 Wallet ₹0 Deposit Amount ₹…" at bounding box center [325, 152] width 650 height 305
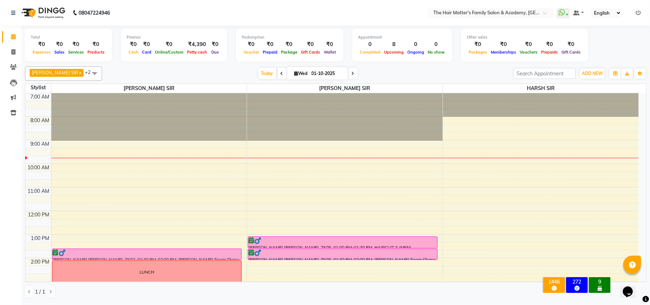
click at [263, 253] on ngb-modal-window "Client Detail [PERSON_NAME] [PERSON_NAME] 6352975178 Wallet ₹0 Deposit Amount ₹…" at bounding box center [325, 152] width 650 height 305
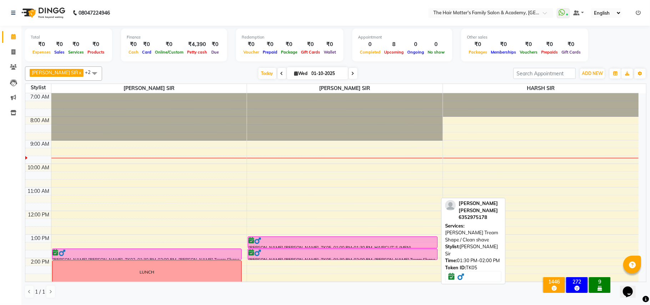
click at [263, 253] on div at bounding box center [342, 252] width 188 height 7
select select "6"
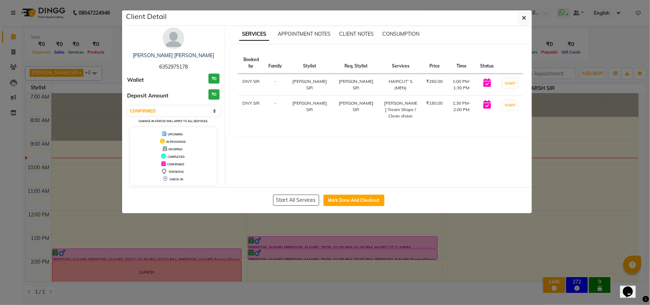
click at [263, 253] on ngb-modal-window "Client Detail [PERSON_NAME] [PERSON_NAME] 6352975178 Wallet ₹0 Deposit Amount ₹…" at bounding box center [325, 152] width 650 height 305
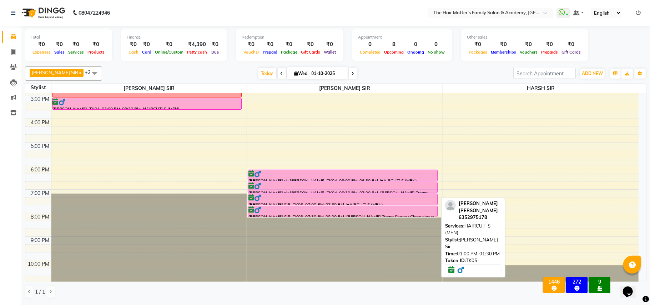
scroll to position [193, 0]
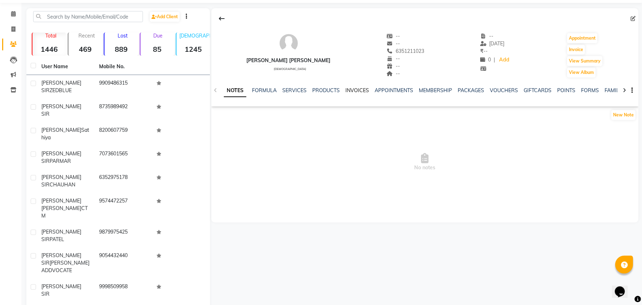
click at [358, 93] on link "INVOICES" at bounding box center [358, 90] width 24 height 6
click at [370, 96] on div "NOTES FORMULA SERVICES PRODUCTS INVOICES APPOINTMENTS MEMBERSHIP PACKAGES VOUCH…" at bounding box center [416, 93] width 385 height 13
click at [375, 93] on link "APPOINTMENTS" at bounding box center [376, 90] width 39 height 6
click at [329, 87] on link "INVOICES" at bounding box center [328, 90] width 24 height 6
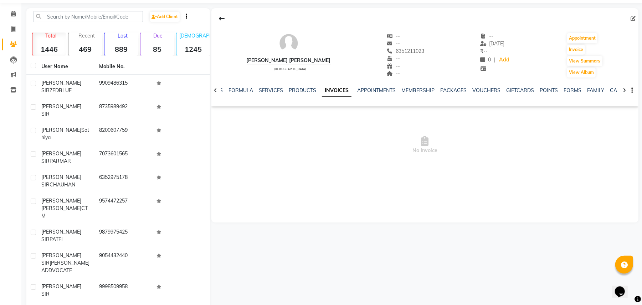
click at [440, 95] on div "NOTES FORMULA SERVICES PRODUCTS INVOICES APPOINTMENTS MEMBERSHIP PACKAGES VOUCH…" at bounding box center [416, 93] width 385 height 13
click at [492, 46] on span "[DATE]" at bounding box center [492, 43] width 25 height 6
click at [291, 193] on div "RAKESH SIR PATEL male -- -- 6351211023 -- -- -- -- 10-03-2025 ₹ -- 0 | Add Appo…" at bounding box center [425, 115] width 427 height 214
